Goal: Contribute content: Contribute content

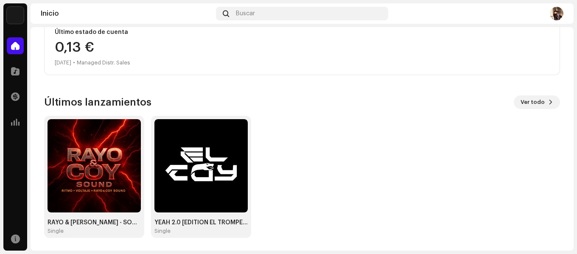
scroll to position [165, 0]
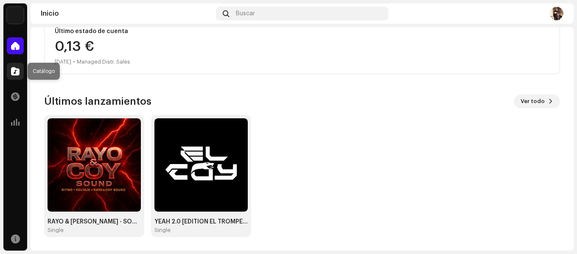
click at [11, 68] on span at bounding box center [15, 71] width 8 height 7
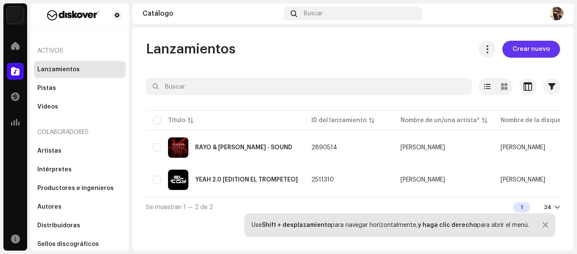
click at [534, 45] on span "Crear nuevo" at bounding box center [531, 49] width 37 height 17
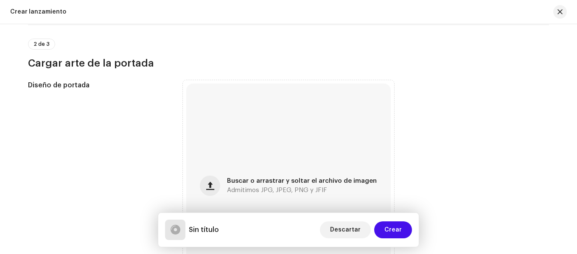
scroll to position [255, 0]
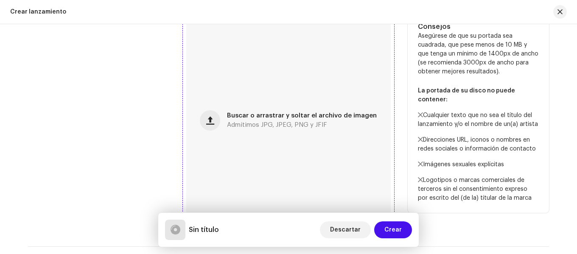
click at [330, 140] on div "Buscar o arrastrar y soltar el archivo de imagen Admitimos JPG, JPEG, PNG y JFIF" at bounding box center [288, 120] width 205 height 205
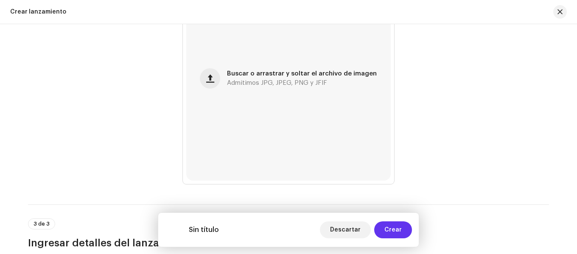
scroll to position [297, 0]
click at [404, 232] on button "Crear" at bounding box center [393, 230] width 38 height 17
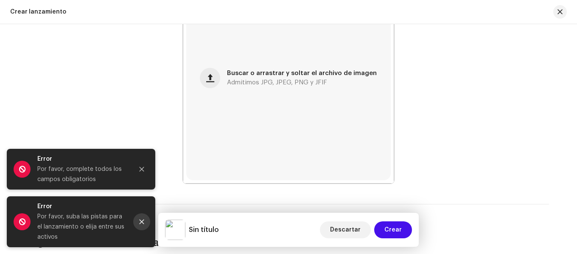
click at [138, 218] on button "Close" at bounding box center [141, 222] width 17 height 17
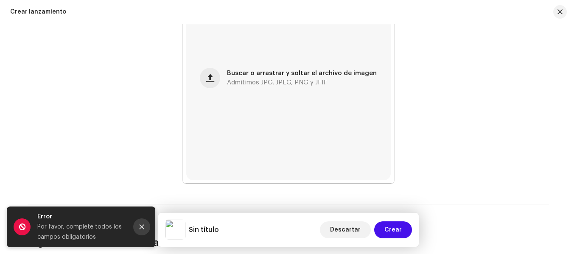
click at [148, 231] on button "Close" at bounding box center [141, 227] width 17 height 17
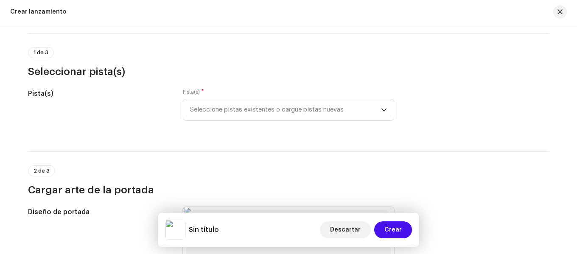
scroll to position [42, 0]
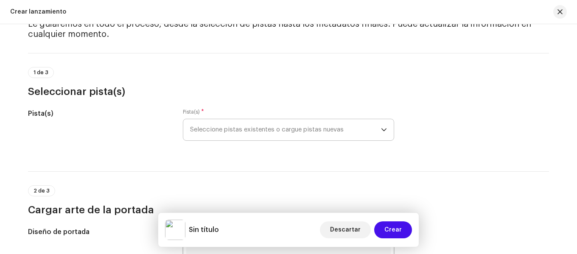
click at [293, 138] on span "Seleccione pistas existentes o cargue pistas nuevas" at bounding box center [285, 129] width 191 height 21
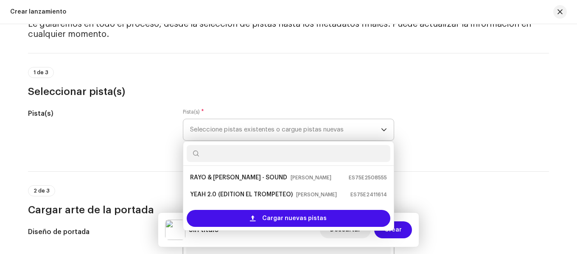
click at [315, 123] on span "Seleccione pistas existentes o cargue pistas nuevas" at bounding box center [285, 129] width 191 height 21
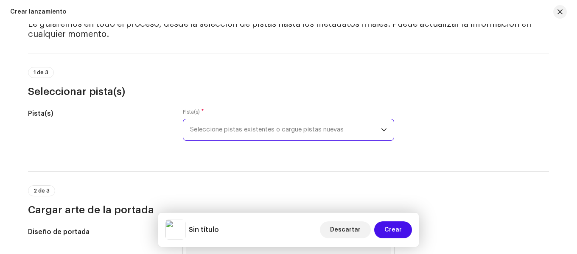
click at [314, 124] on span "Seleccione pistas existentes o cargue pistas nuevas" at bounding box center [285, 129] width 191 height 21
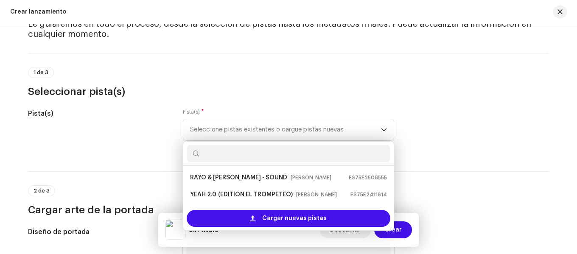
click at [143, 137] on div "Pista(s)" at bounding box center [98, 130] width 141 height 42
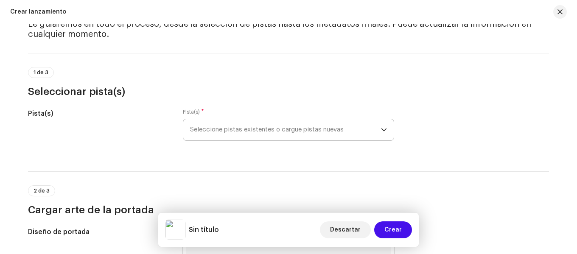
click at [220, 129] on span "Seleccione pistas existentes o cargue pistas nuevas" at bounding box center [285, 129] width 191 height 21
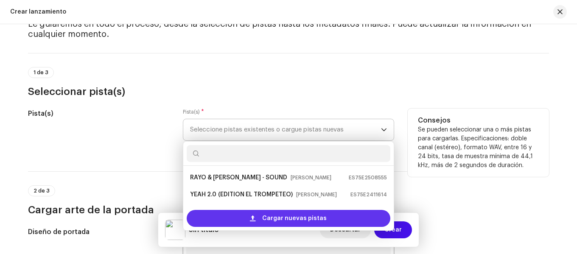
click at [274, 225] on span "Cargar nuevas pistas" at bounding box center [294, 218] width 65 height 17
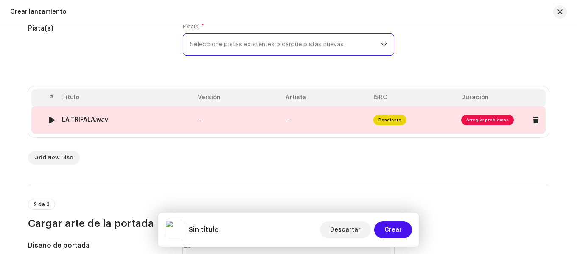
scroll to position [127, 0]
click at [482, 118] on span "Arreglar problemas" at bounding box center [487, 120] width 53 height 10
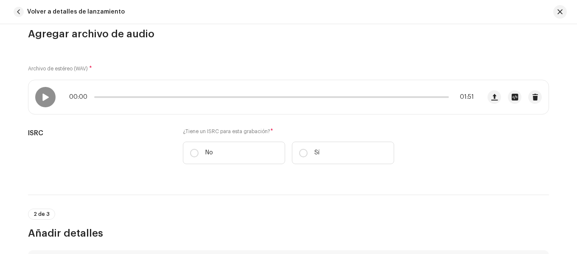
scroll to position [42, 0]
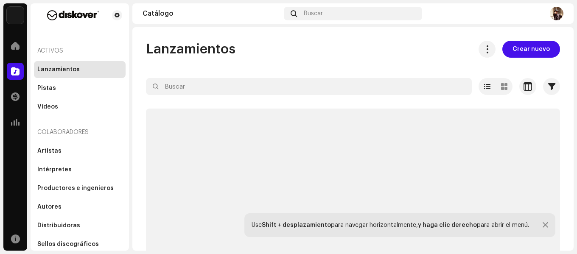
click at [531, 48] on span "Crear nuevo" at bounding box center [531, 49] width 37 height 17
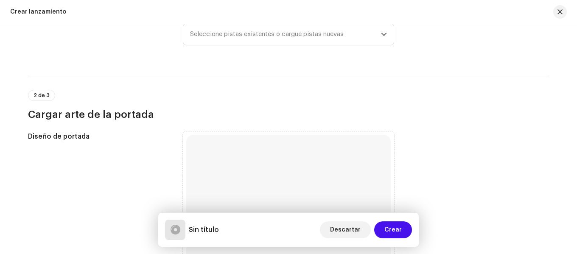
scroll to position [85, 0]
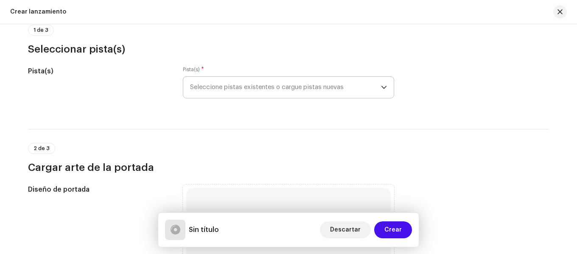
click at [339, 87] on span "Seleccione pistas existentes o cargue pistas nuevas" at bounding box center [285, 87] width 191 height 21
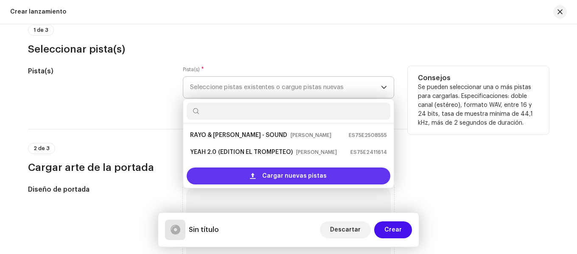
click at [279, 174] on span "Cargar nuevas pistas" at bounding box center [294, 176] width 65 height 17
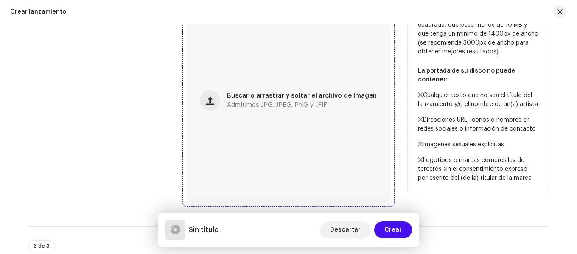
scroll to position [340, 0]
click at [258, 97] on span "Buscar o arrastrar y soltar el archivo de imagen" at bounding box center [302, 96] width 150 height 6
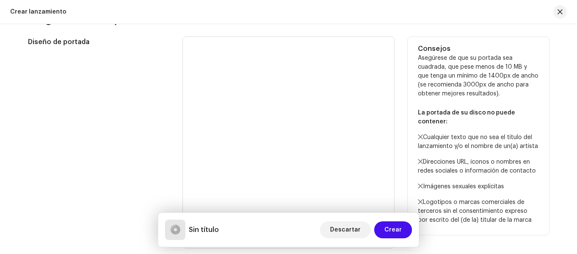
scroll to position [170, 0]
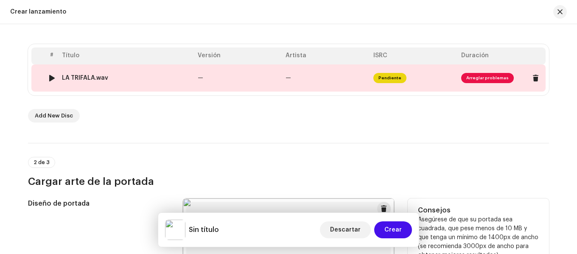
click at [483, 77] on span "Arreglar problemas" at bounding box center [487, 78] width 53 height 10
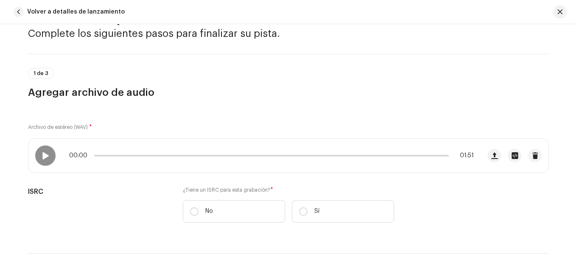
scroll to position [85, 0]
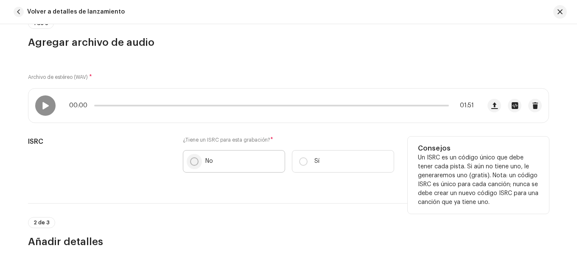
click at [191, 161] on input "No" at bounding box center [194, 161] width 8 height 8
radio input "true"
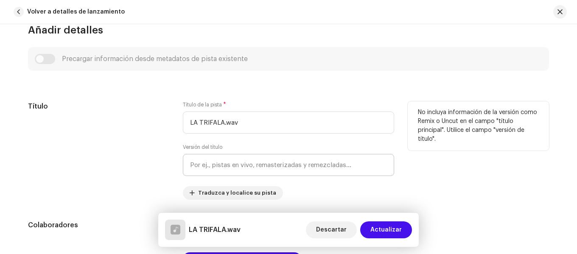
scroll to position [340, 0]
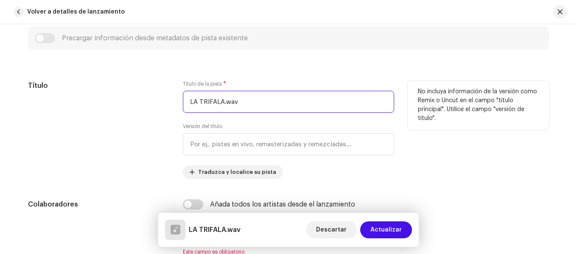
click at [267, 107] on input "LA TRIFALA.wav" at bounding box center [288, 102] width 211 height 22
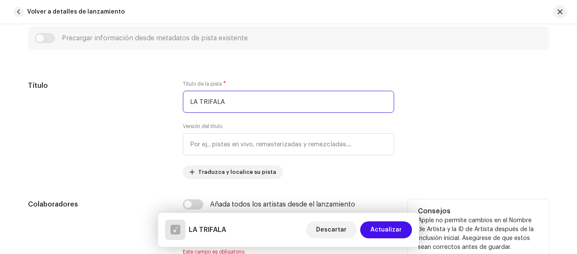
type input "LA TRIFALA"
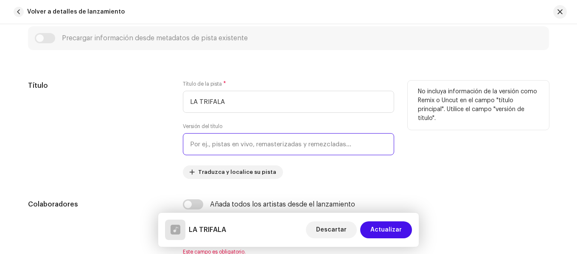
click at [237, 146] on input "text" at bounding box center [288, 144] width 211 height 22
type input "o"
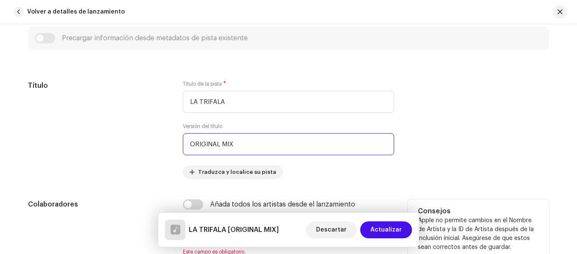
type input "ORIGINAL MIX"
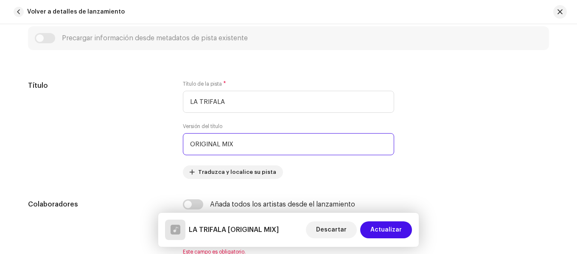
drag, startPoint x: 126, startPoint y: 160, endPoint x: 0, endPoint y: 165, distance: 126.2
click at [0, 165] on div "Detalles de la pista Complete los siguientes pasos para finalizar su pista. 1 d…" at bounding box center [288, 139] width 577 height 230
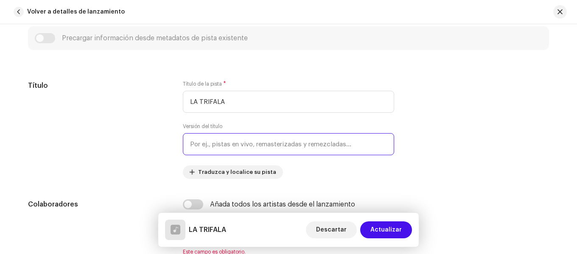
scroll to position [382, 0]
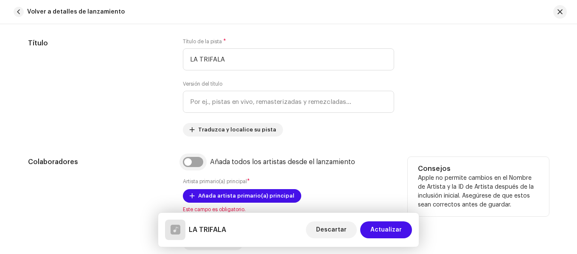
click at [194, 163] on input "checkbox" at bounding box center [193, 162] width 20 height 10
checkbox input "true"
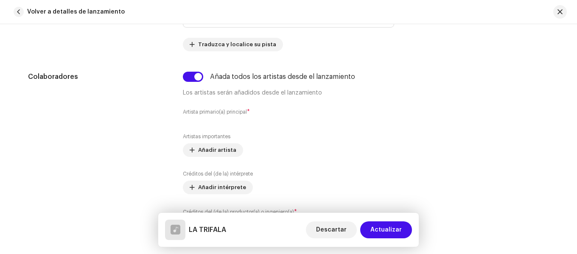
scroll to position [467, 0]
